Goal: Task Accomplishment & Management: Manage account settings

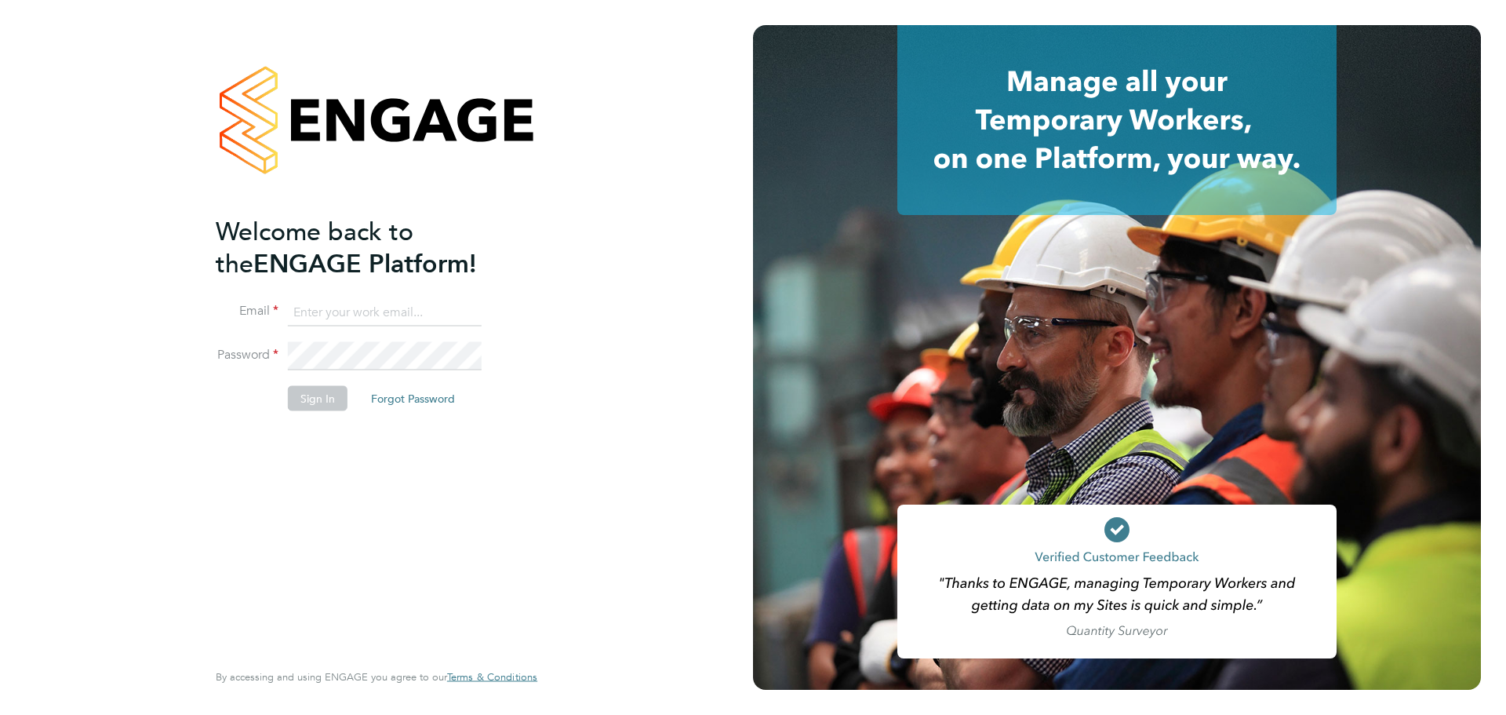
type input "bradley.soan@randstad.co.uk"
click at [308, 401] on button "Sign In" at bounding box center [318, 397] width 60 height 25
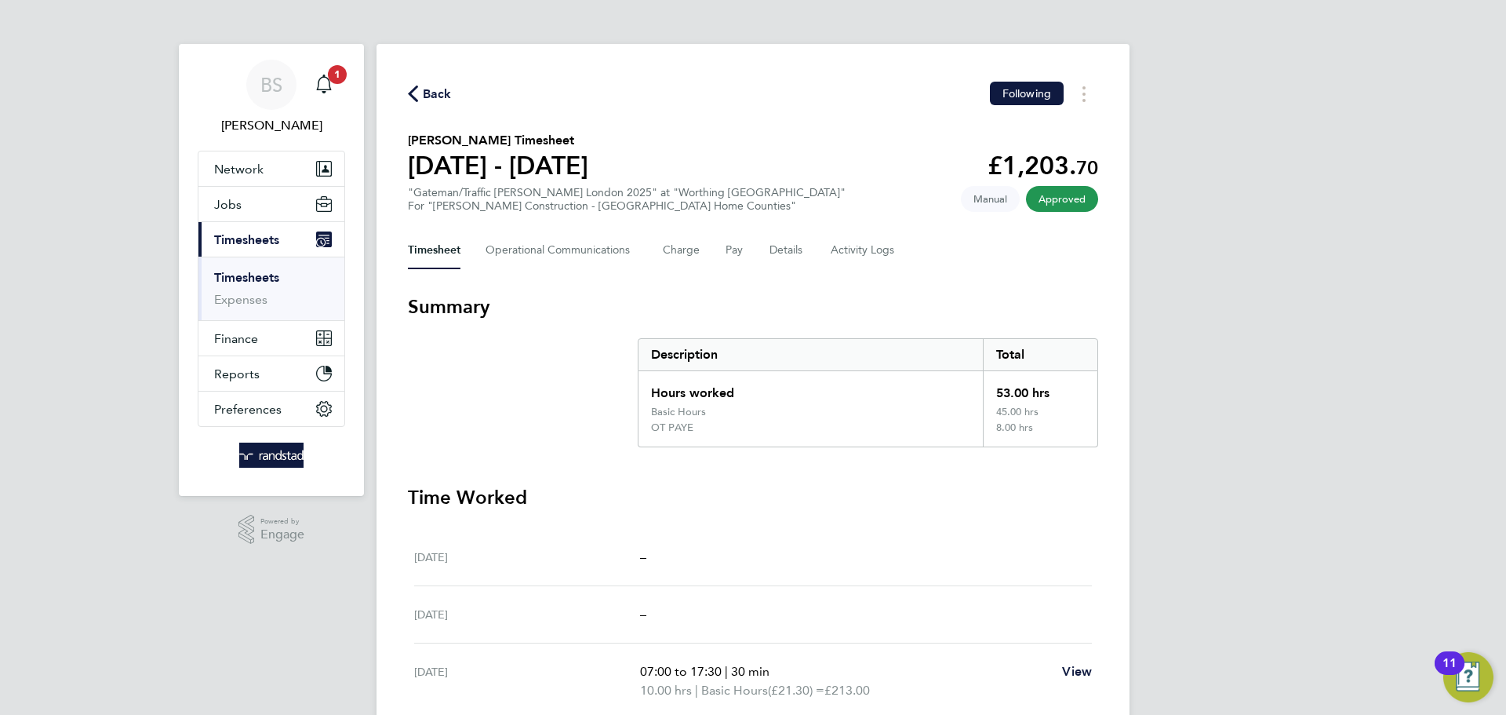
click at [244, 279] on link "Timesheets" at bounding box center [246, 277] width 65 height 15
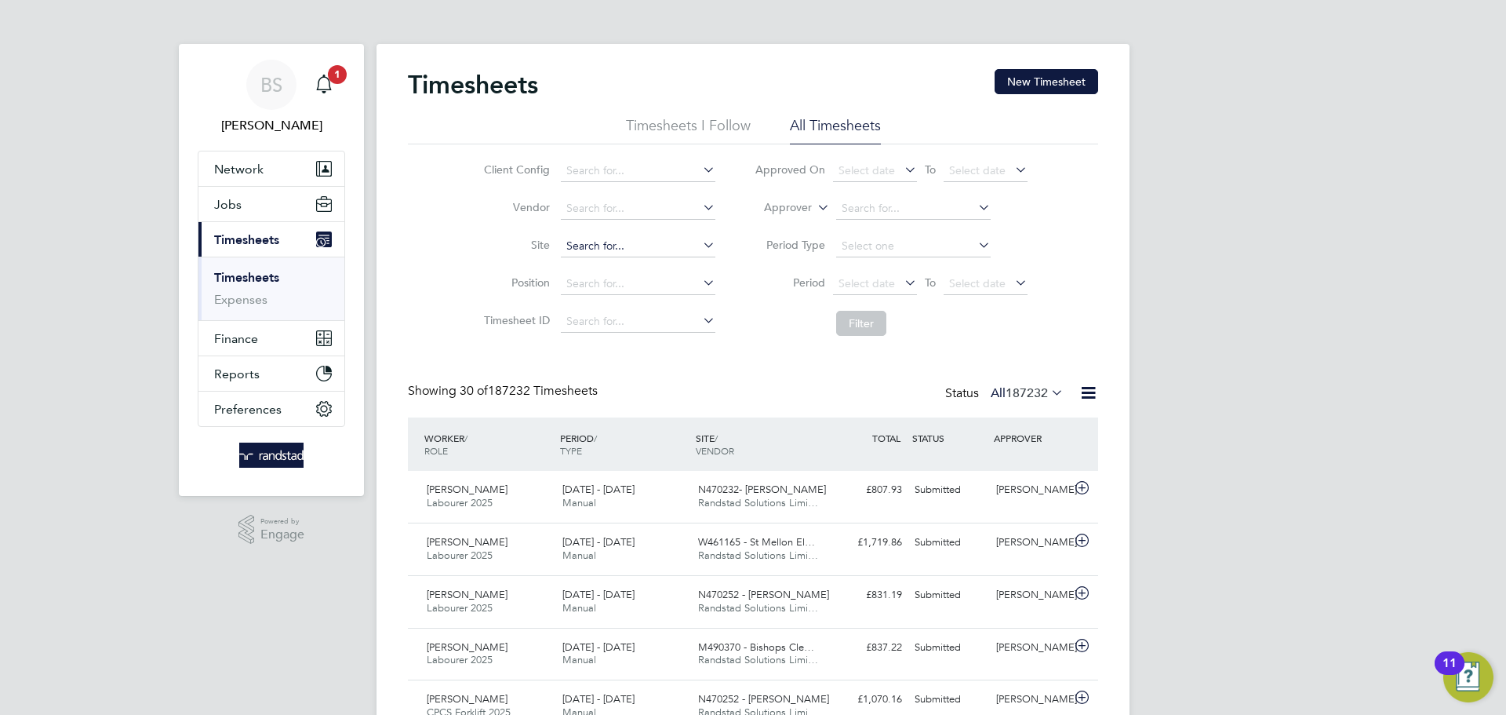
click at [603, 240] on input at bounding box center [638, 246] width 155 height 22
click at [626, 243] on input "kingway" at bounding box center [638, 246] width 155 height 22
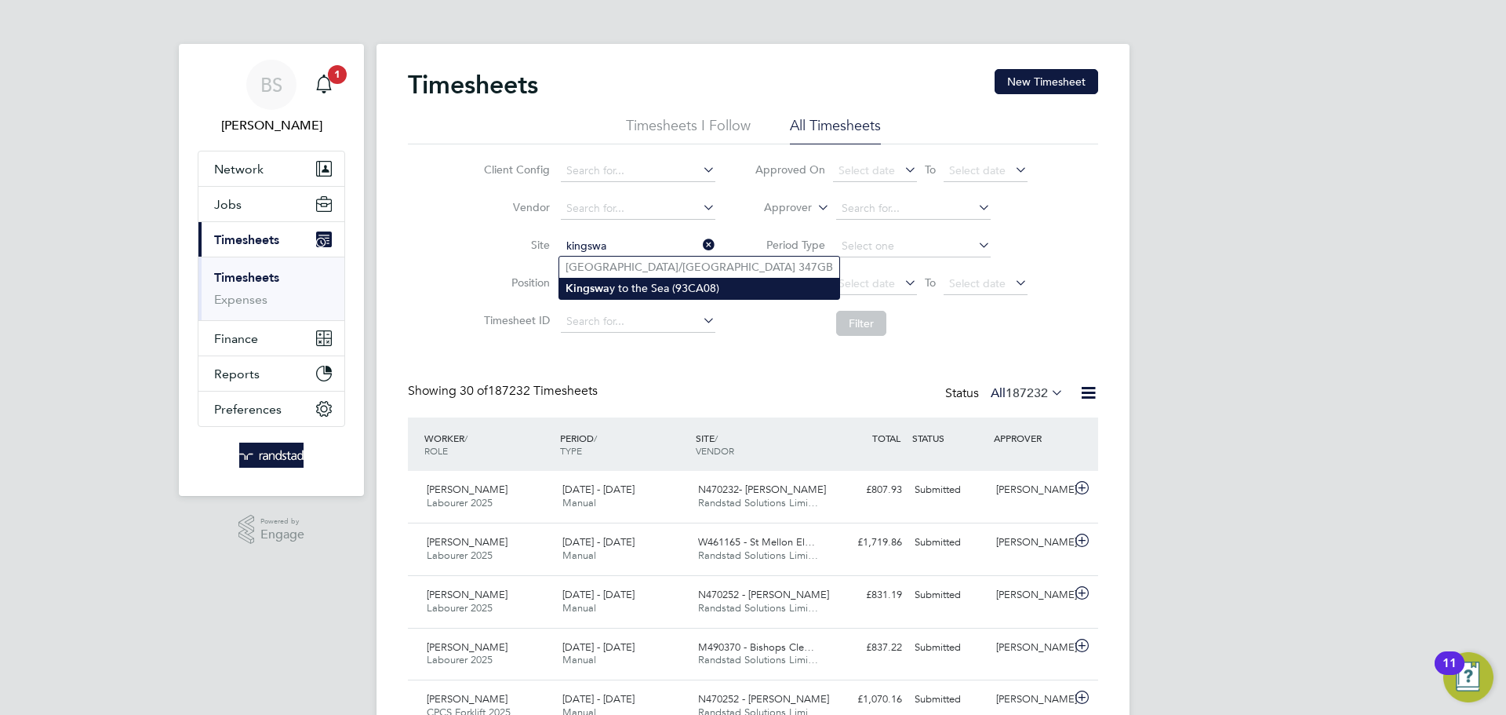
click at [613, 285] on li "Kingswa y to the Sea (93CA08)" at bounding box center [699, 288] width 280 height 21
type input "Kingsway to the Sea (93CA08)"
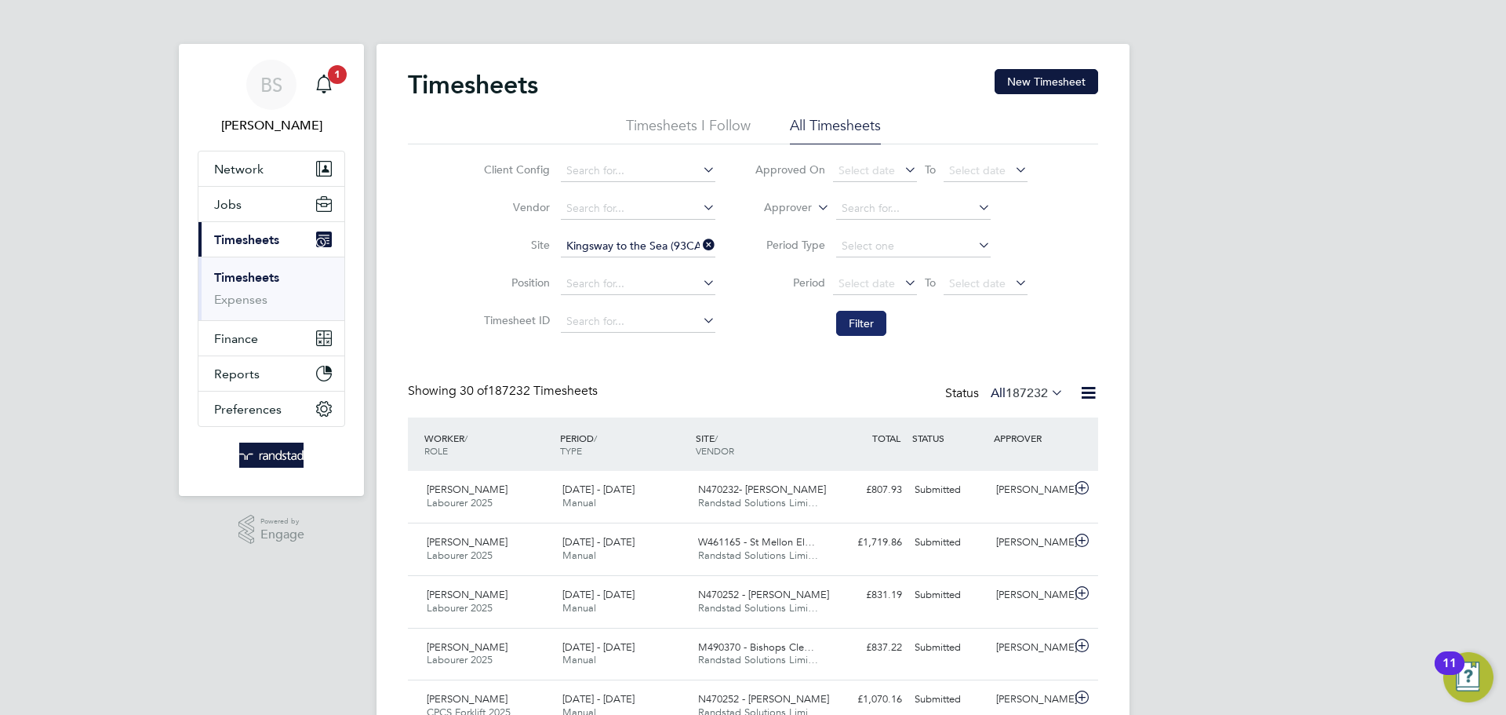
click at [857, 325] on button "Filter" at bounding box center [861, 323] width 50 height 25
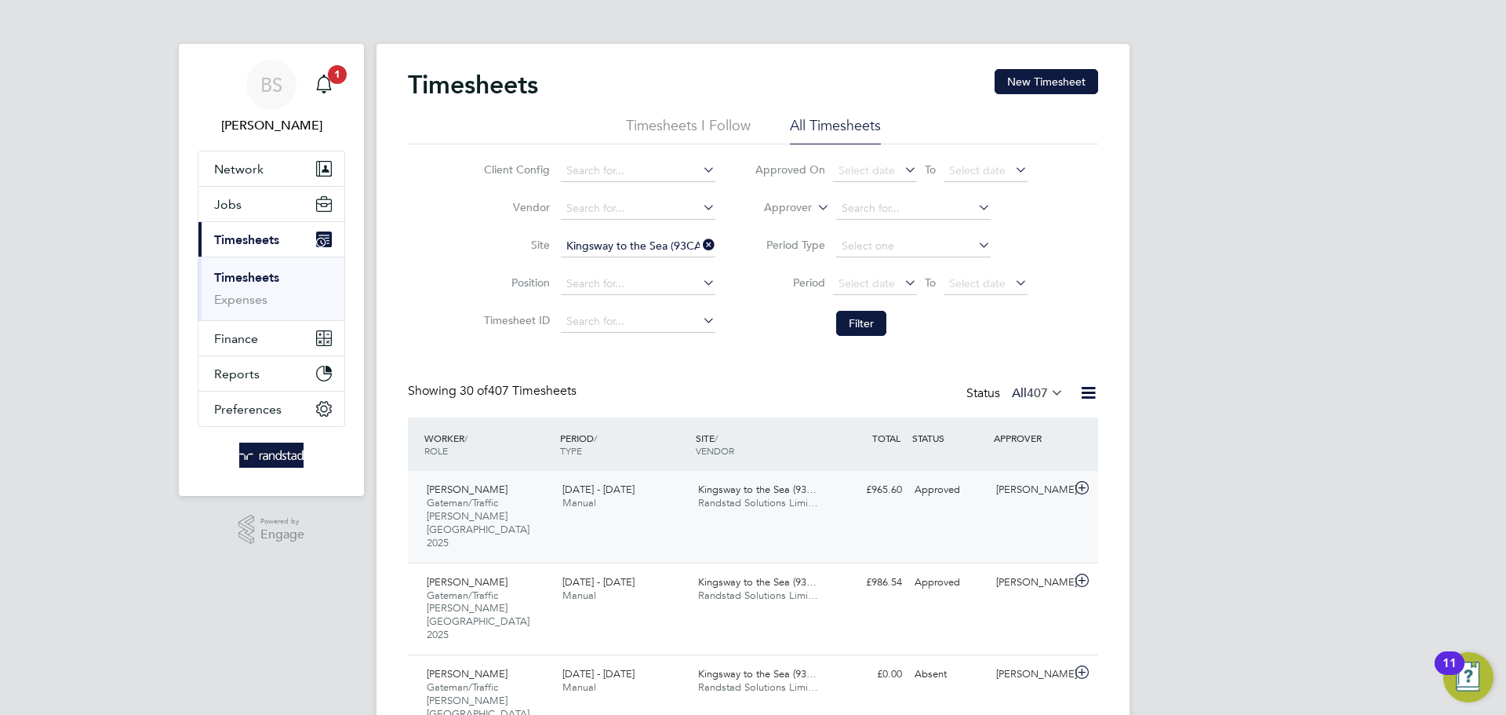
click at [676, 508] on div "20 - 26 Sep 2025 Manual" at bounding box center [624, 496] width 136 height 39
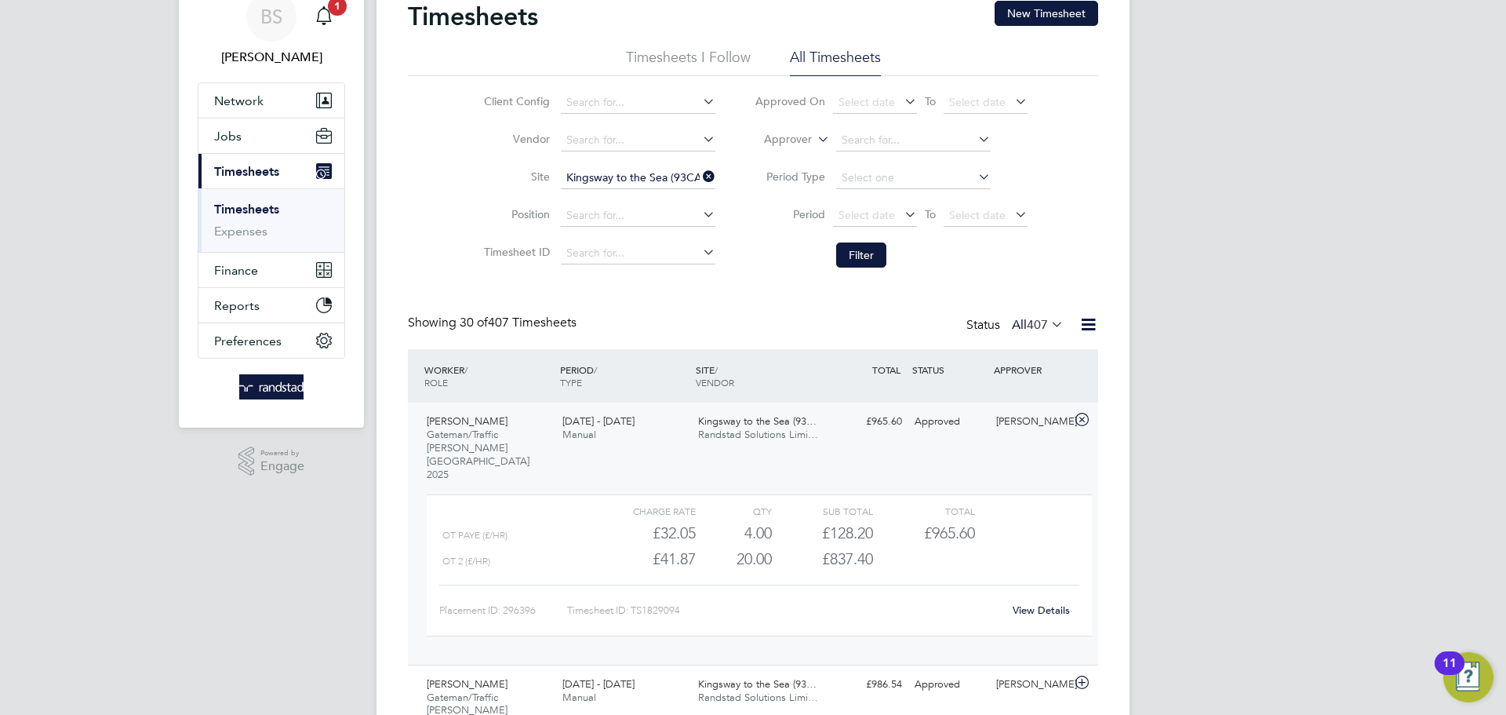
click at [1047, 603] on link "View Details" at bounding box center [1041, 609] width 57 height 13
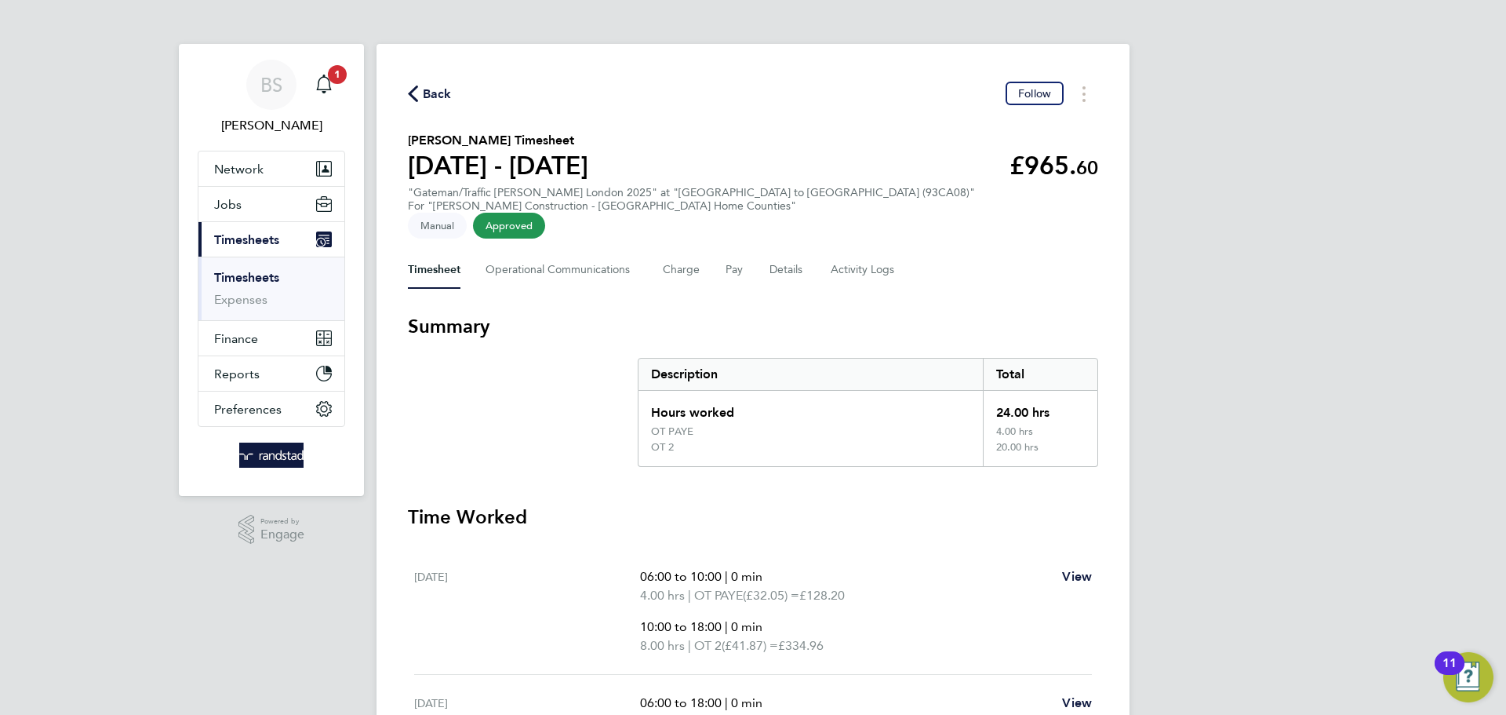
click at [432, 96] on span "Back" at bounding box center [437, 94] width 29 height 19
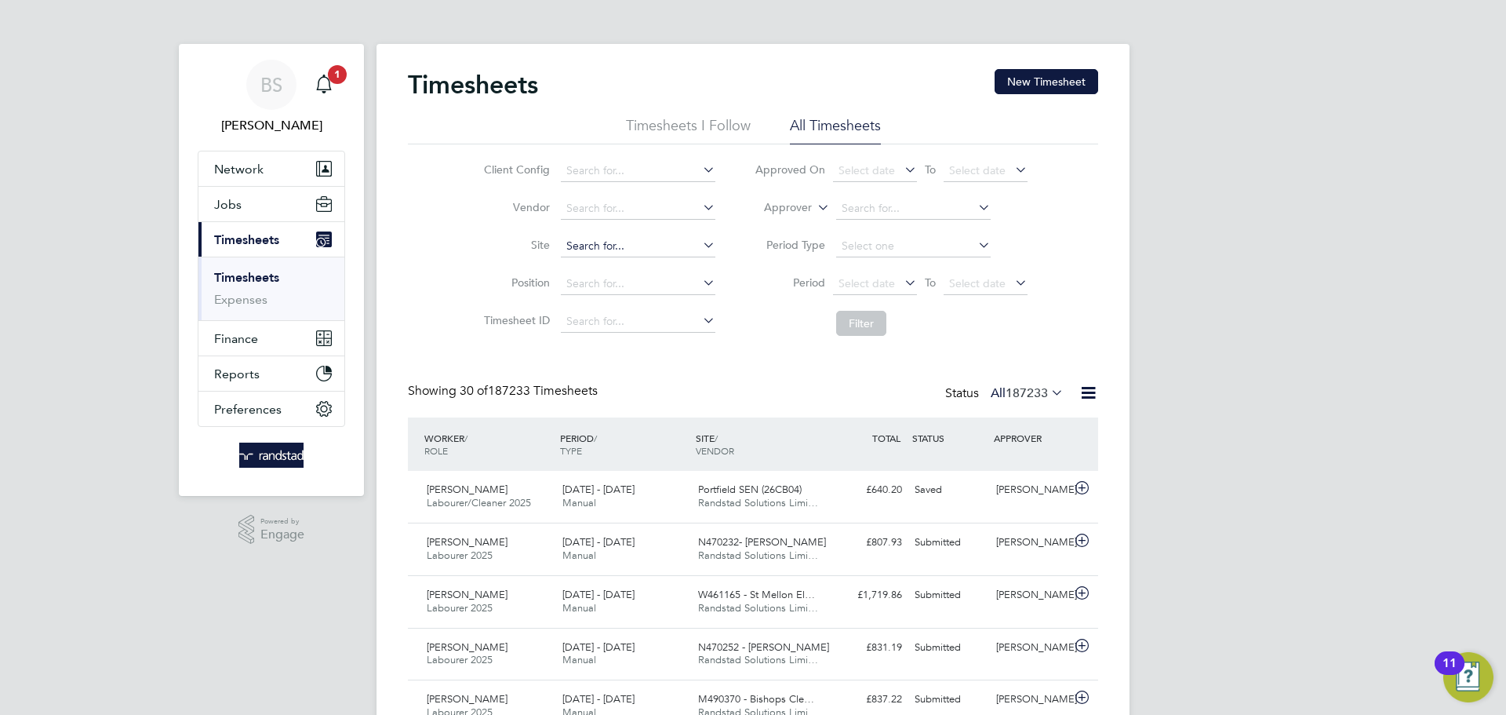
click at [648, 244] on input at bounding box center [638, 246] width 155 height 22
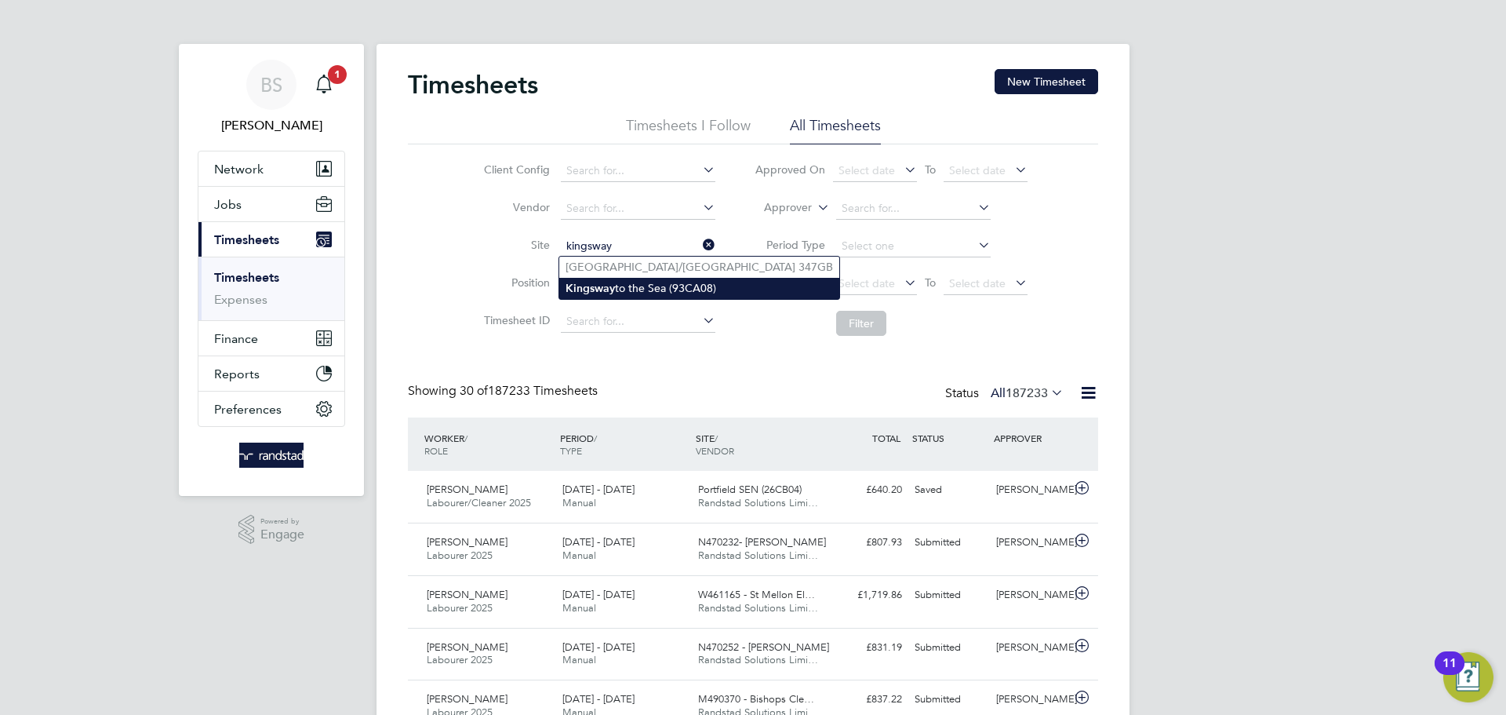
click at [680, 291] on li "Kingsway to the Sea (93CA08)" at bounding box center [699, 288] width 280 height 21
type input "Kingsway to the Sea (93CA08)"
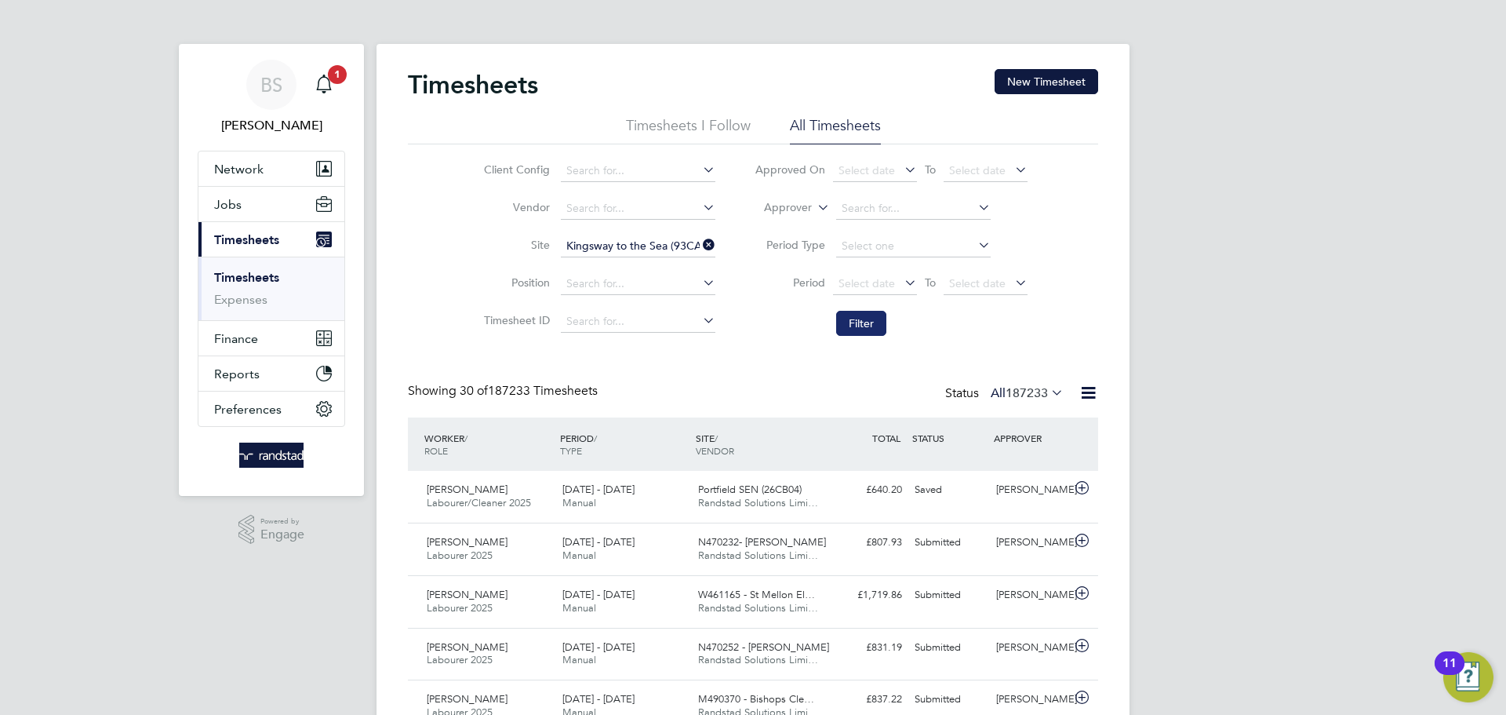
drag, startPoint x: 880, startPoint y: 315, endPoint x: 852, endPoint y: 324, distance: 29.5
click at [879, 317] on button "Filter" at bounding box center [861, 323] width 50 height 25
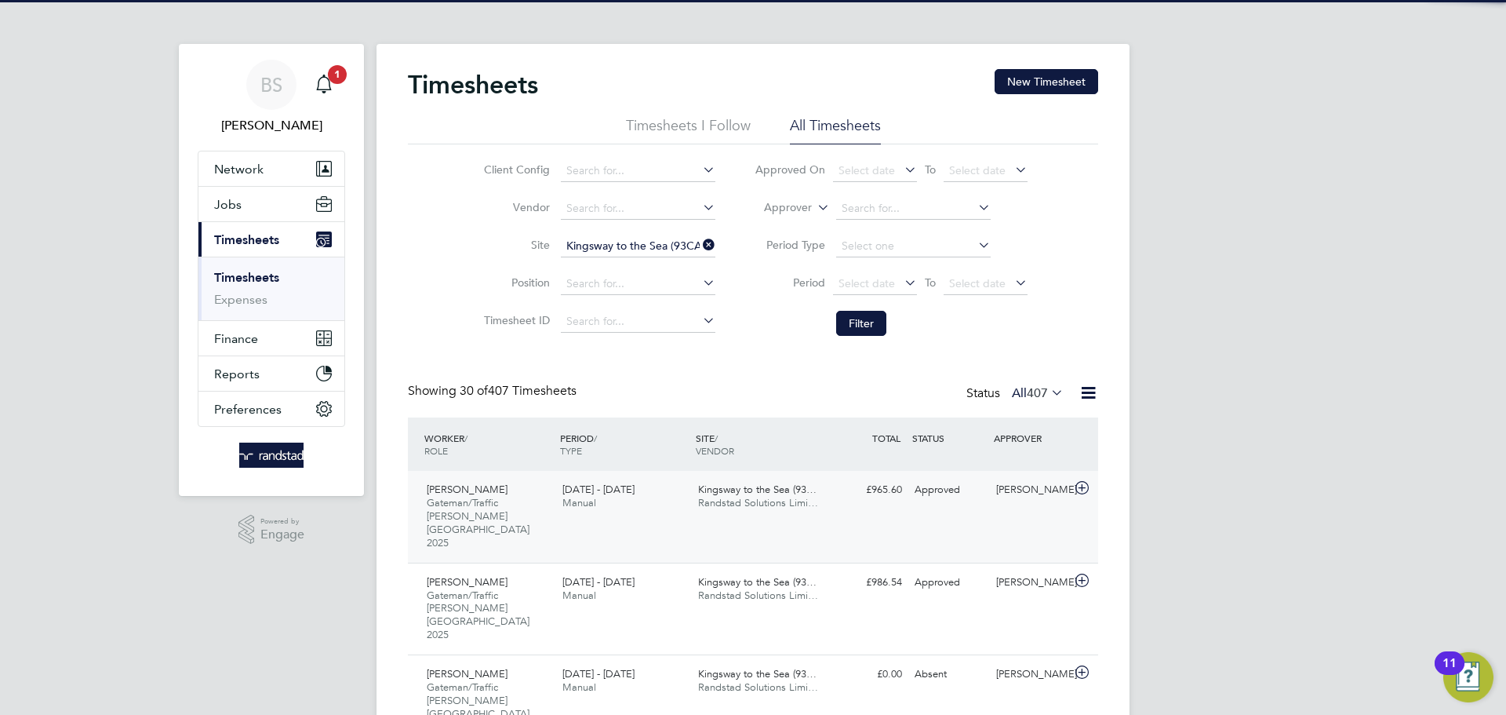
scroll to position [53, 137]
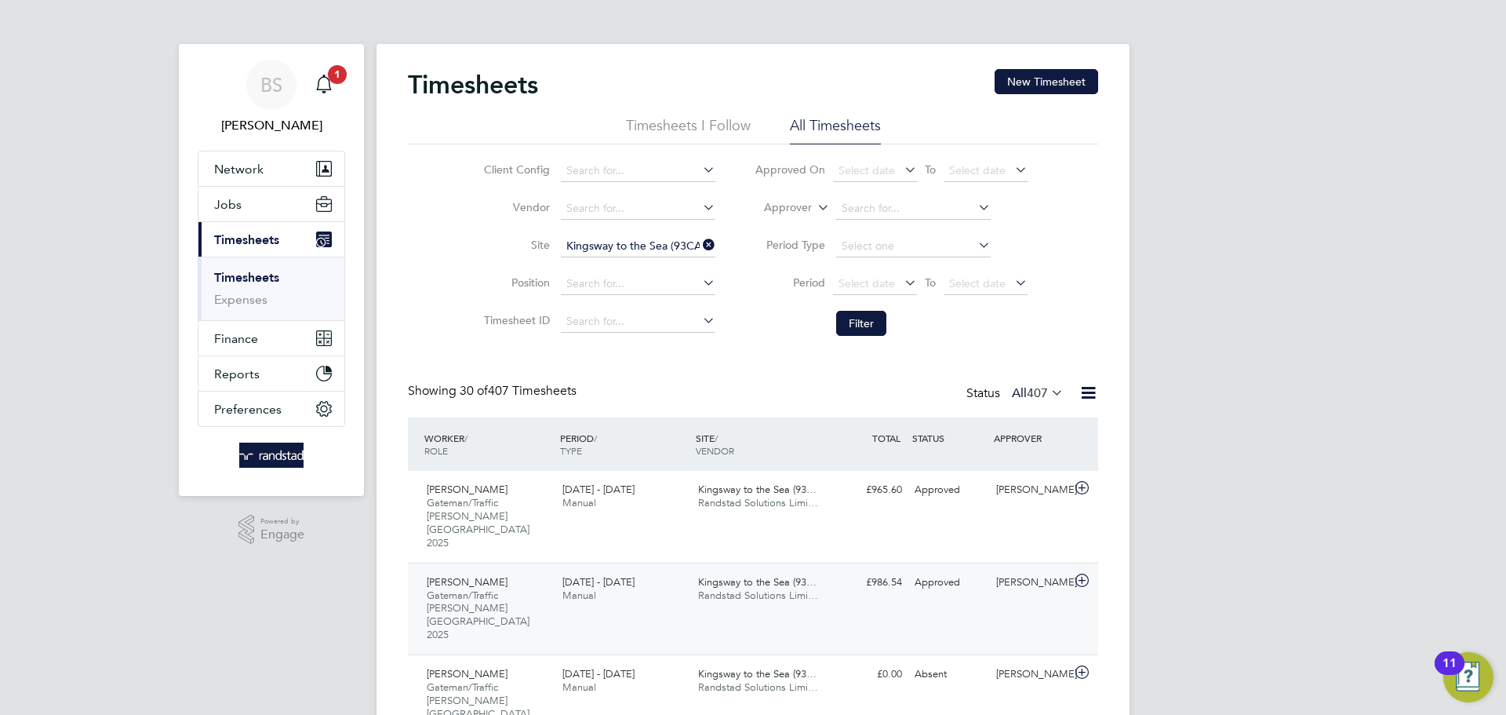
click at [533, 570] on div "James Waters Gateman/Traffic Marshall London 2025 20 - 26 Sep 2025" at bounding box center [489, 609] width 136 height 78
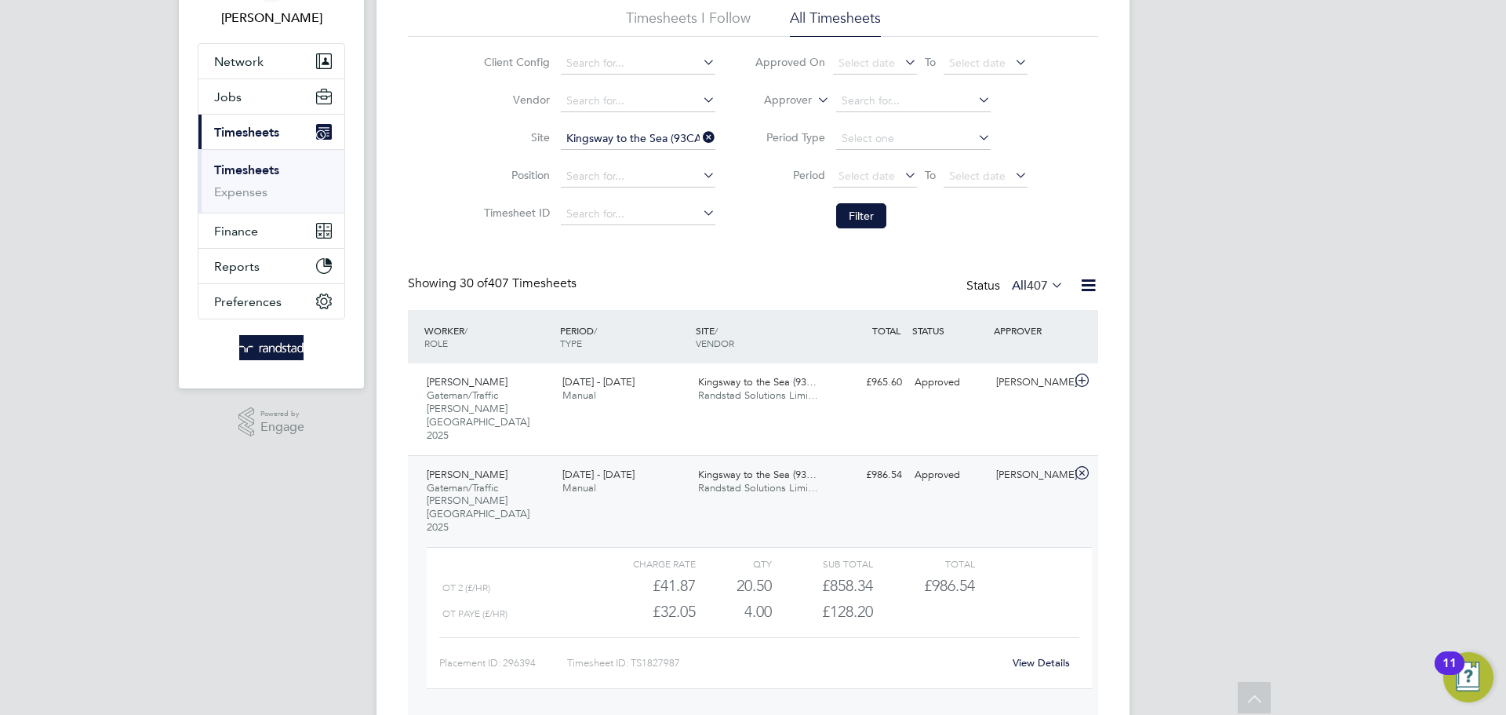
click at [1054, 656] on link "View Details" at bounding box center [1041, 662] width 57 height 13
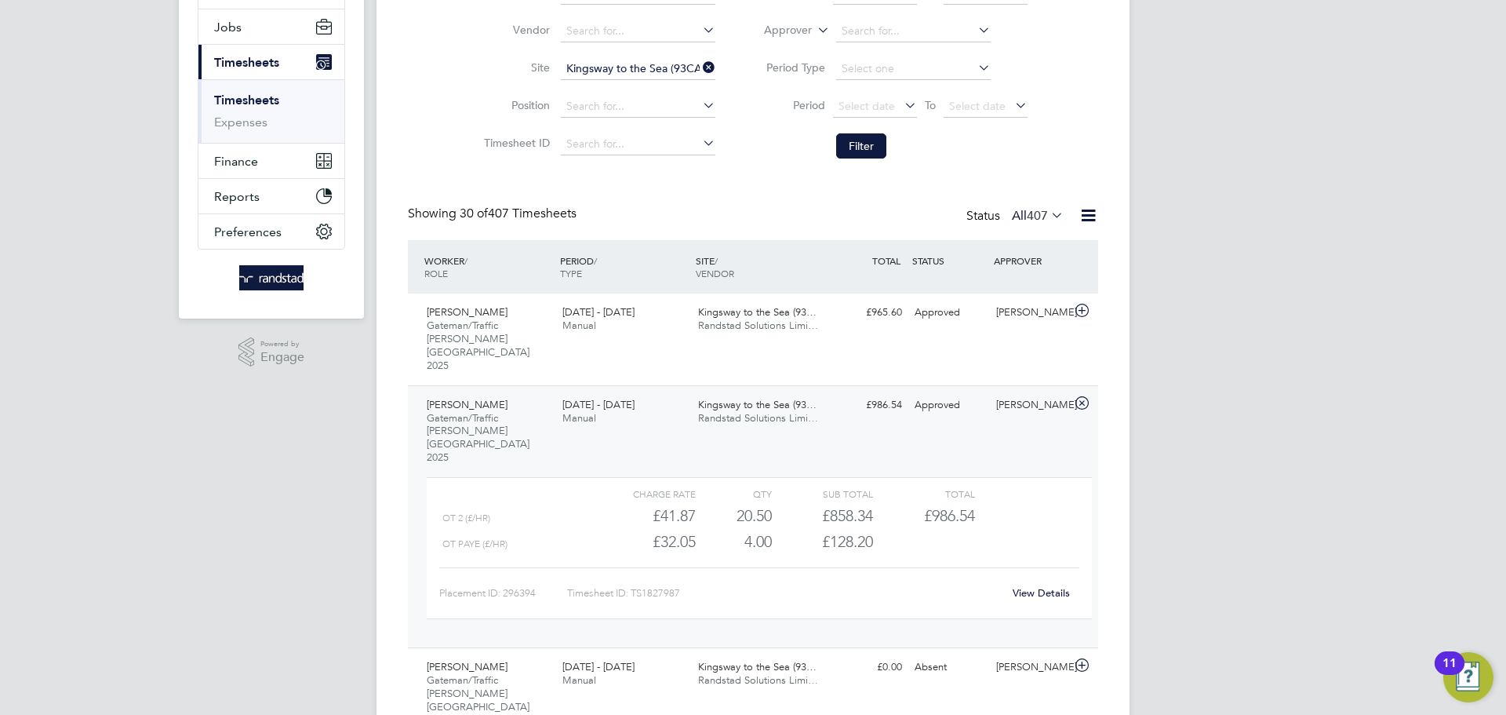
scroll to position [181, 0]
click at [1037, 582] on link "View Details" at bounding box center [1041, 588] width 57 height 13
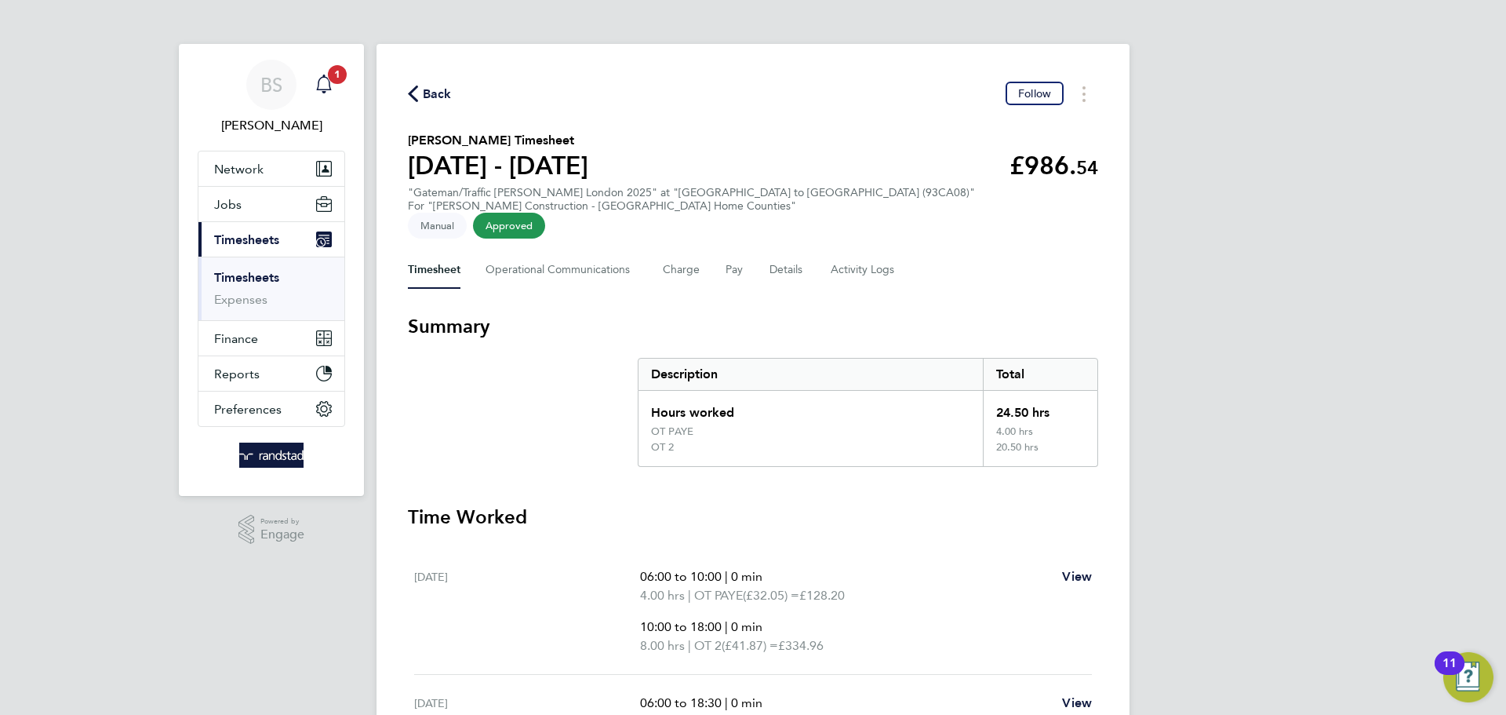
click at [322, 86] on icon "Main navigation" at bounding box center [324, 84] width 19 height 19
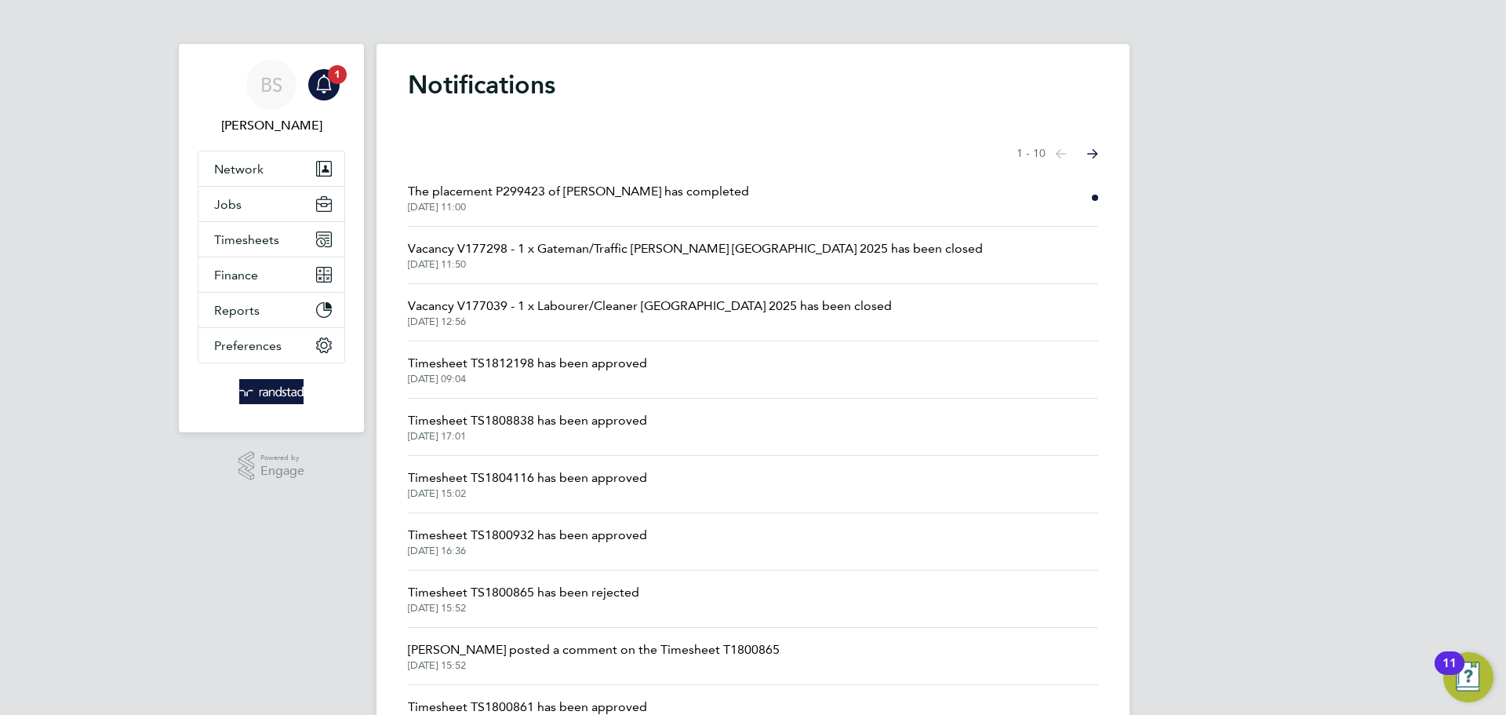
click at [756, 189] on li "The placement P299423 of [PERSON_NAME] has completed [DATE] 11:00" at bounding box center [753, 197] width 690 height 57
click at [480, 205] on span "[DATE] 11:00" at bounding box center [578, 207] width 341 height 13
